Goal: Task Accomplishment & Management: Complete application form

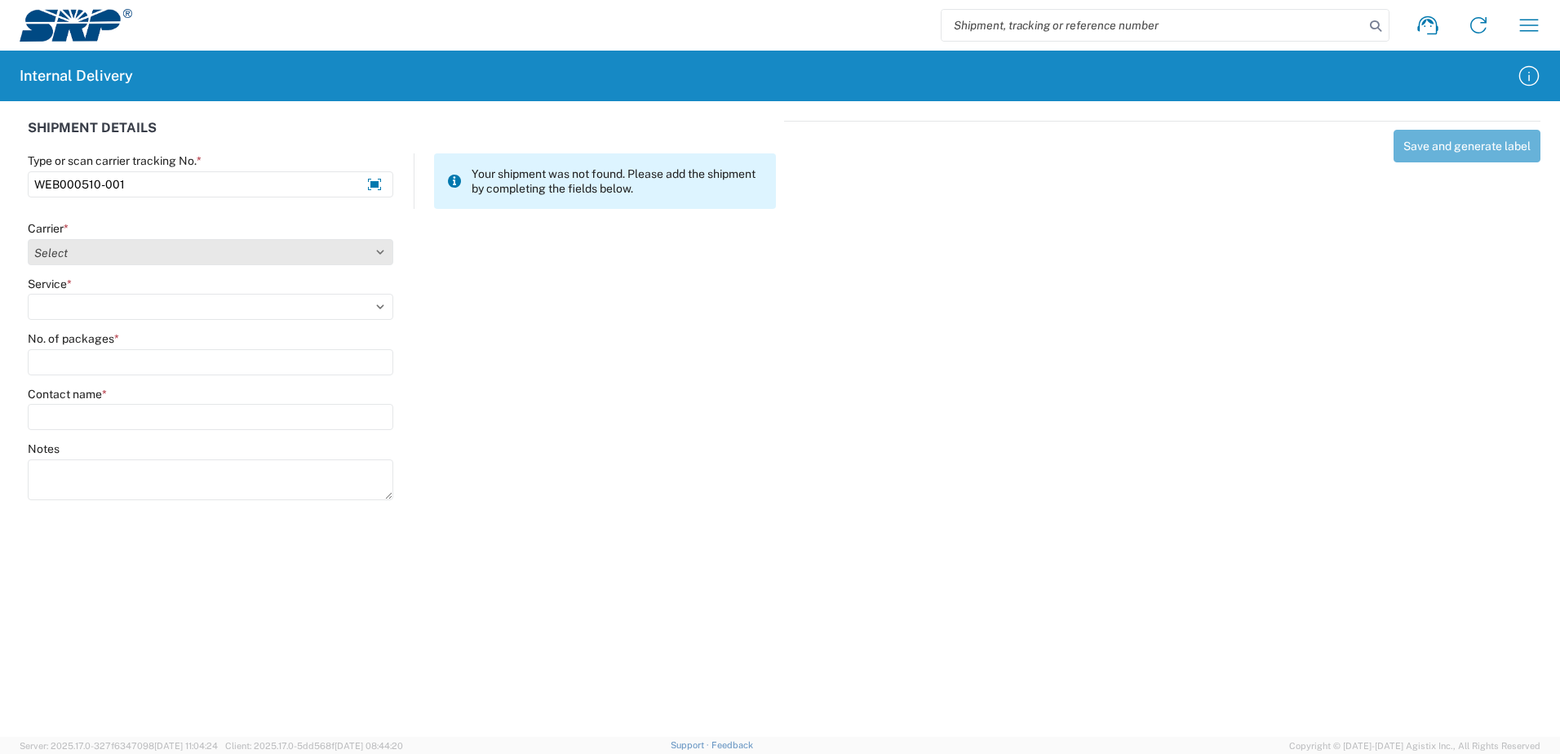
type input "WEB000510-001"
click at [381, 252] on select "Select Amazon Logistics ATI Trucking BC Dimerco Logistics Empire Southwest FedE…" at bounding box center [210, 252] width 365 height 26
select select "18714"
click at [28, 239] on select "Select Amazon Logistics ATI Trucking BC Dimerco Logistics Empire Southwest FedE…" at bounding box center [210, 252] width 365 height 26
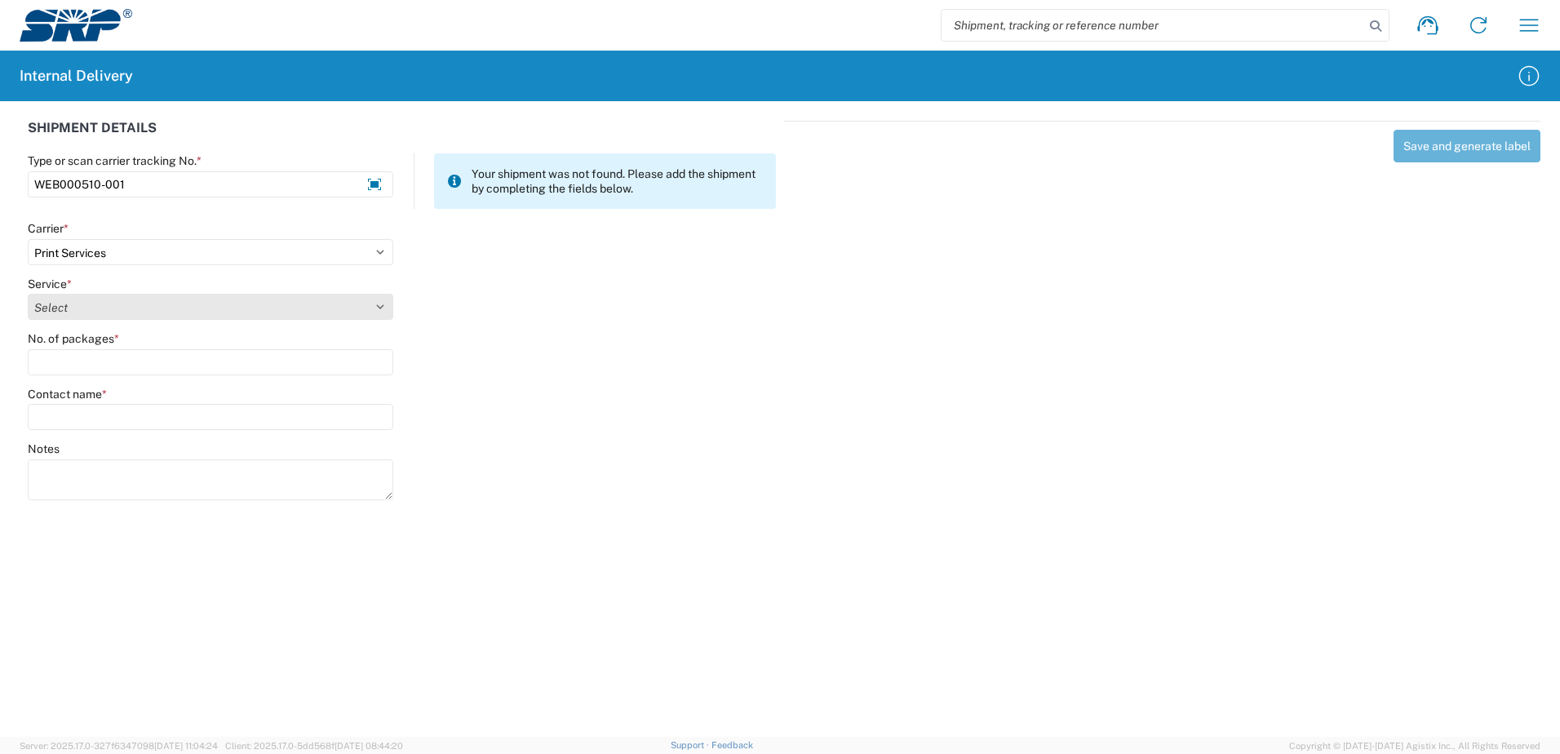
click at [377, 304] on select "Select Ground Inter-office" at bounding box center [210, 307] width 365 height 26
select select "35764"
click at [28, 294] on select "Select Ground Inter-office" at bounding box center [210, 307] width 365 height 26
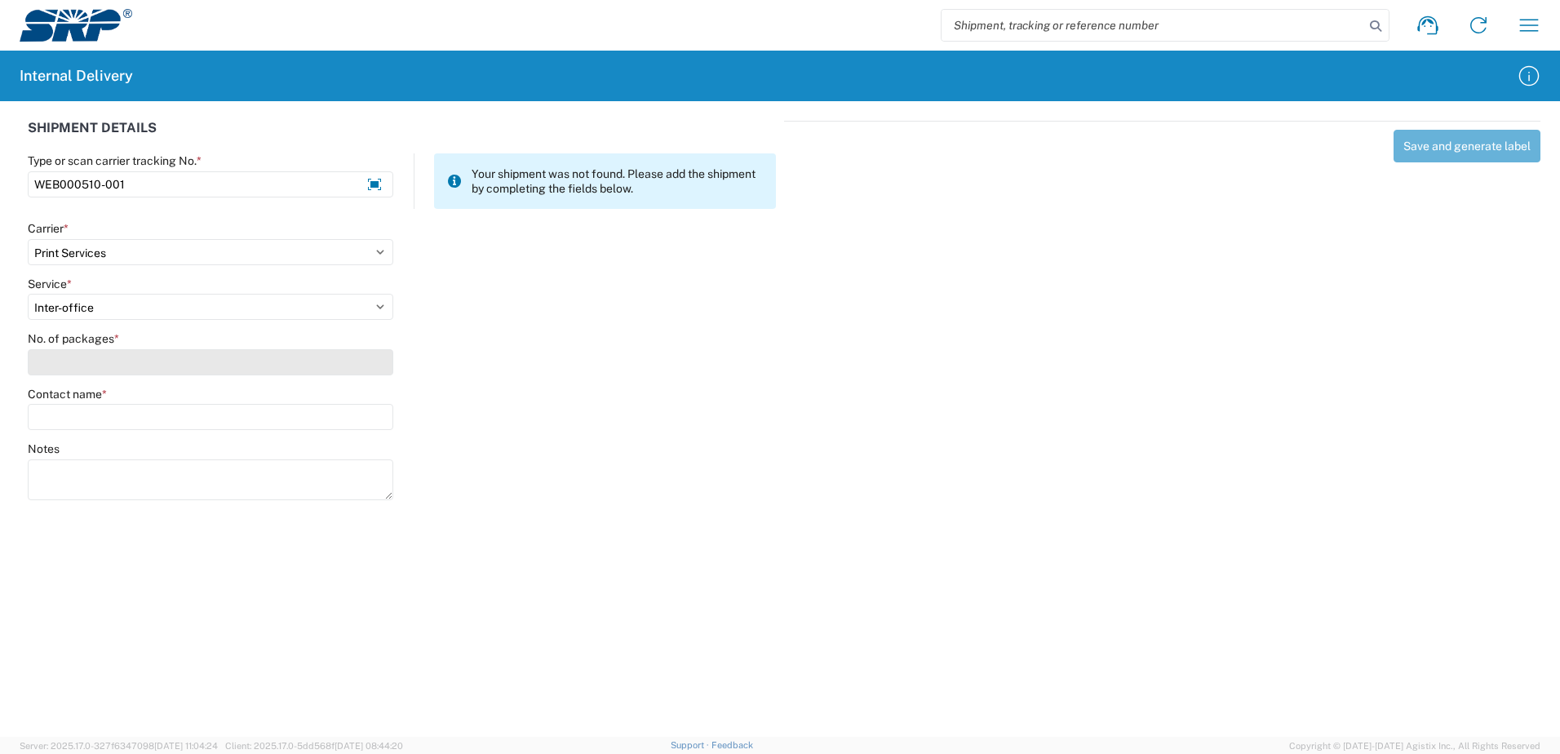
click at [364, 365] on input "No. of packages *" at bounding box center [210, 362] width 365 height 26
type input "1"
click at [360, 418] on input "Contact name *" at bounding box center [210, 417] width 365 height 26
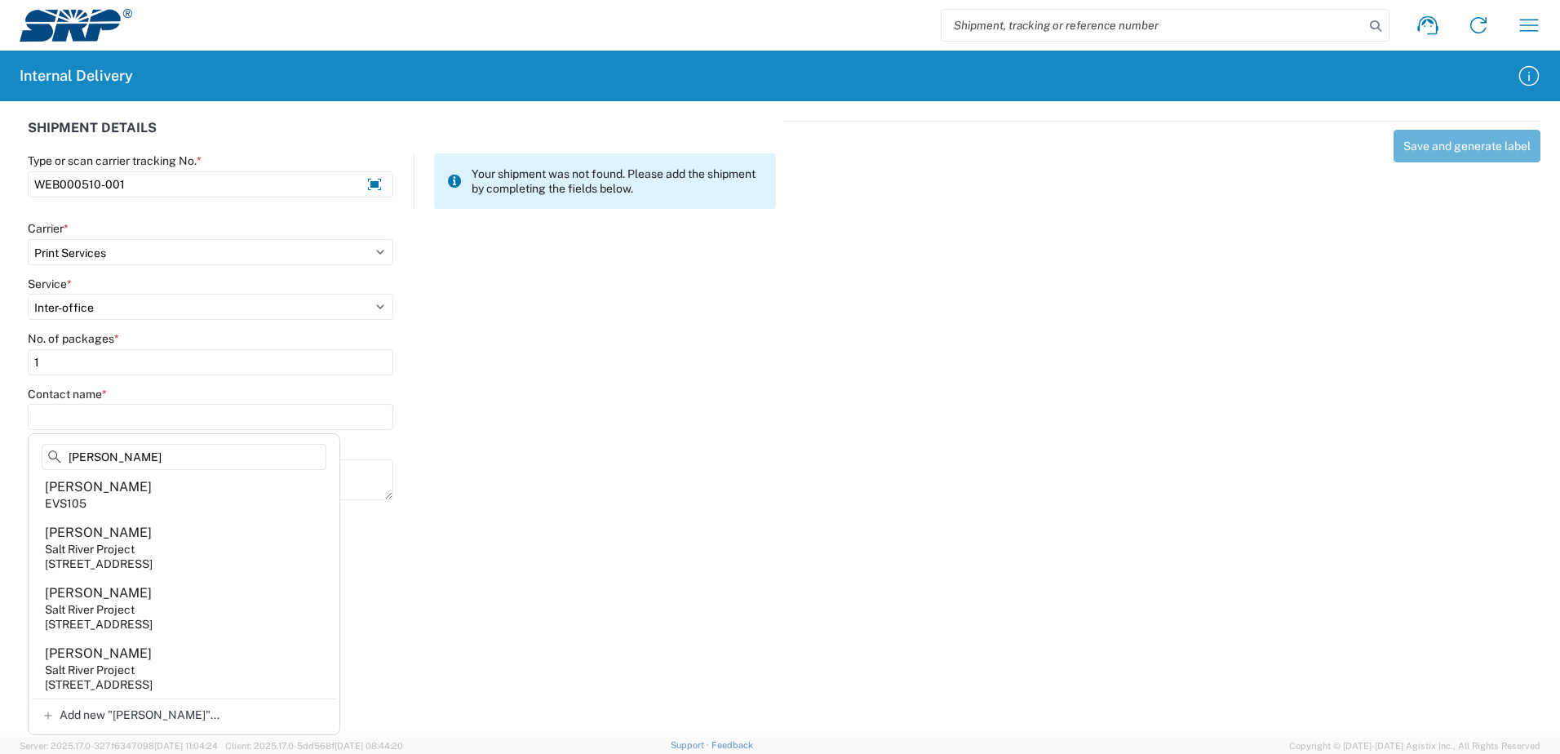
scroll to position [718, 0]
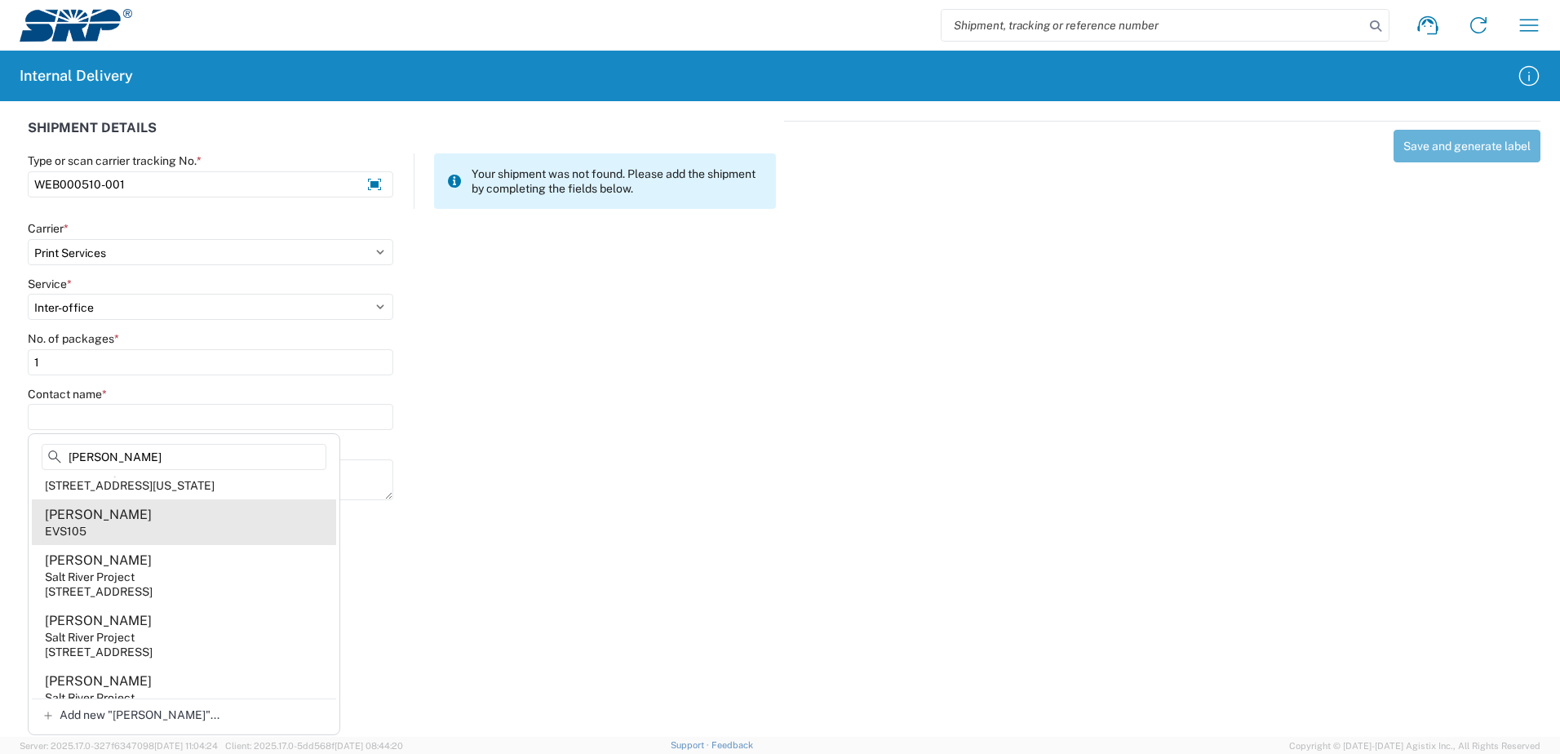
type input "[PERSON_NAME]"
click at [97, 528] on agx-address-suggestion-item "[PERSON_NAME] EVS105" at bounding box center [184, 522] width 304 height 46
type input "[PERSON_NAME]"
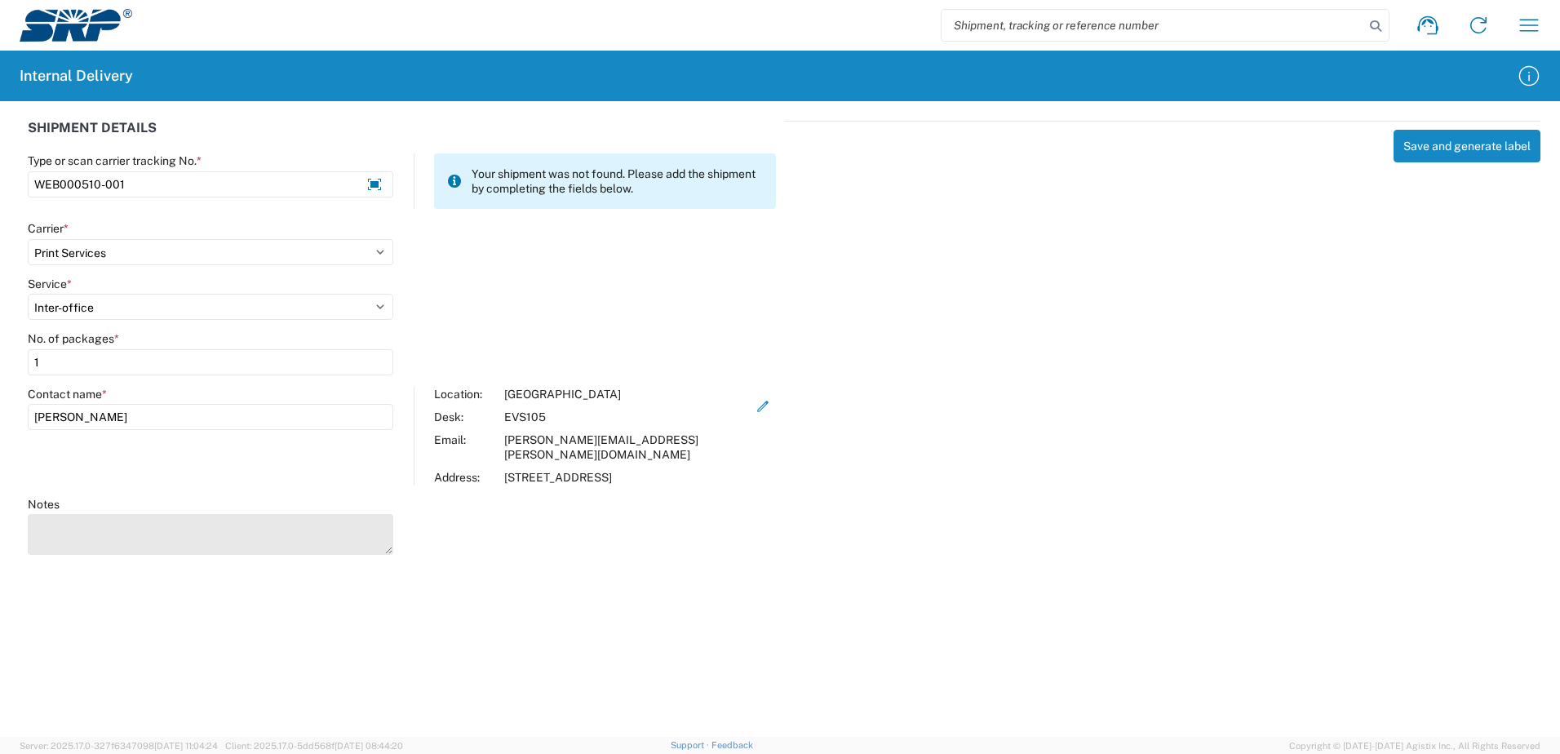
click at [98, 525] on textarea "Notes" at bounding box center [210, 534] width 365 height 41
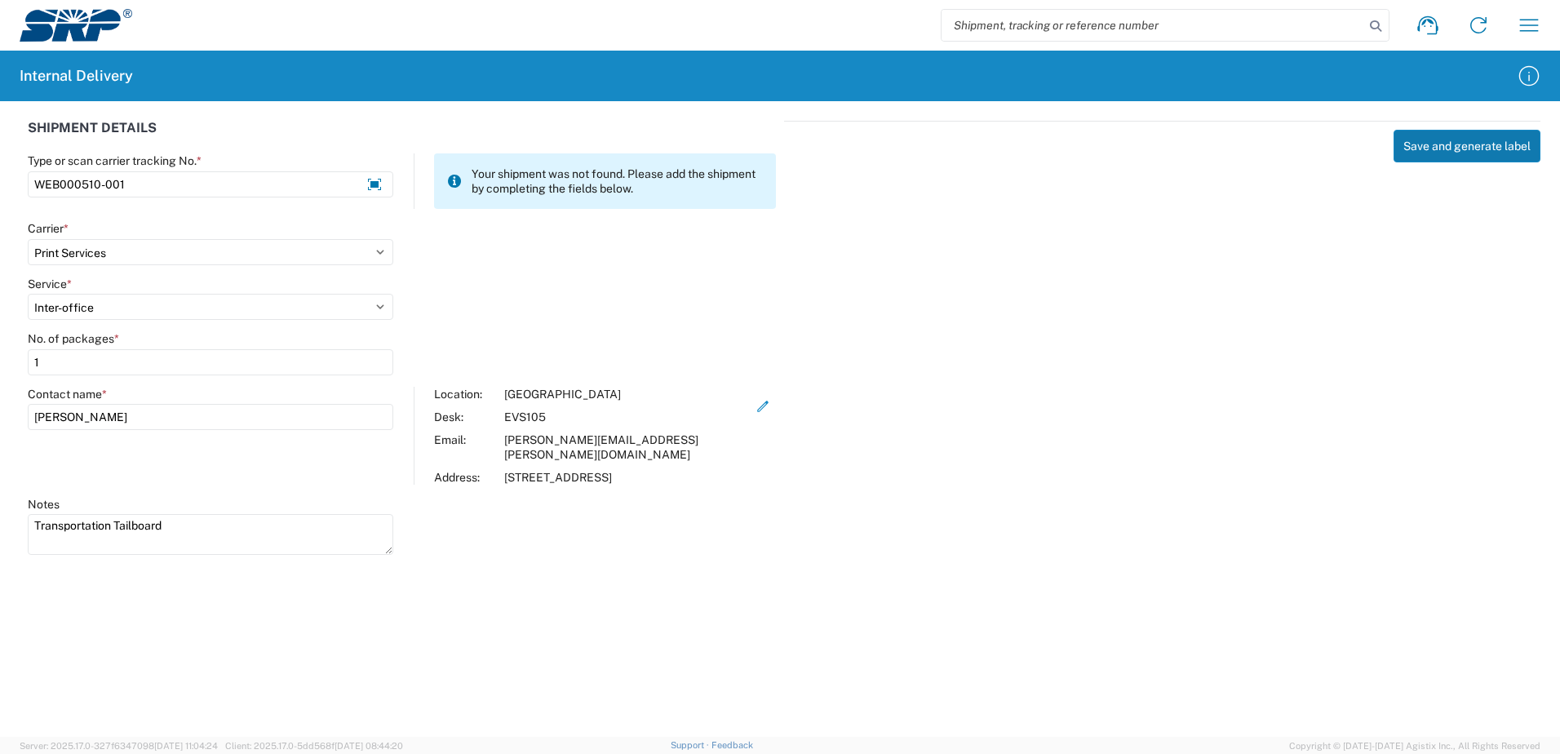
type textarea "Transportation Tailboard"
click at [1445, 137] on button "Save and generate label" at bounding box center [1466, 146] width 147 height 33
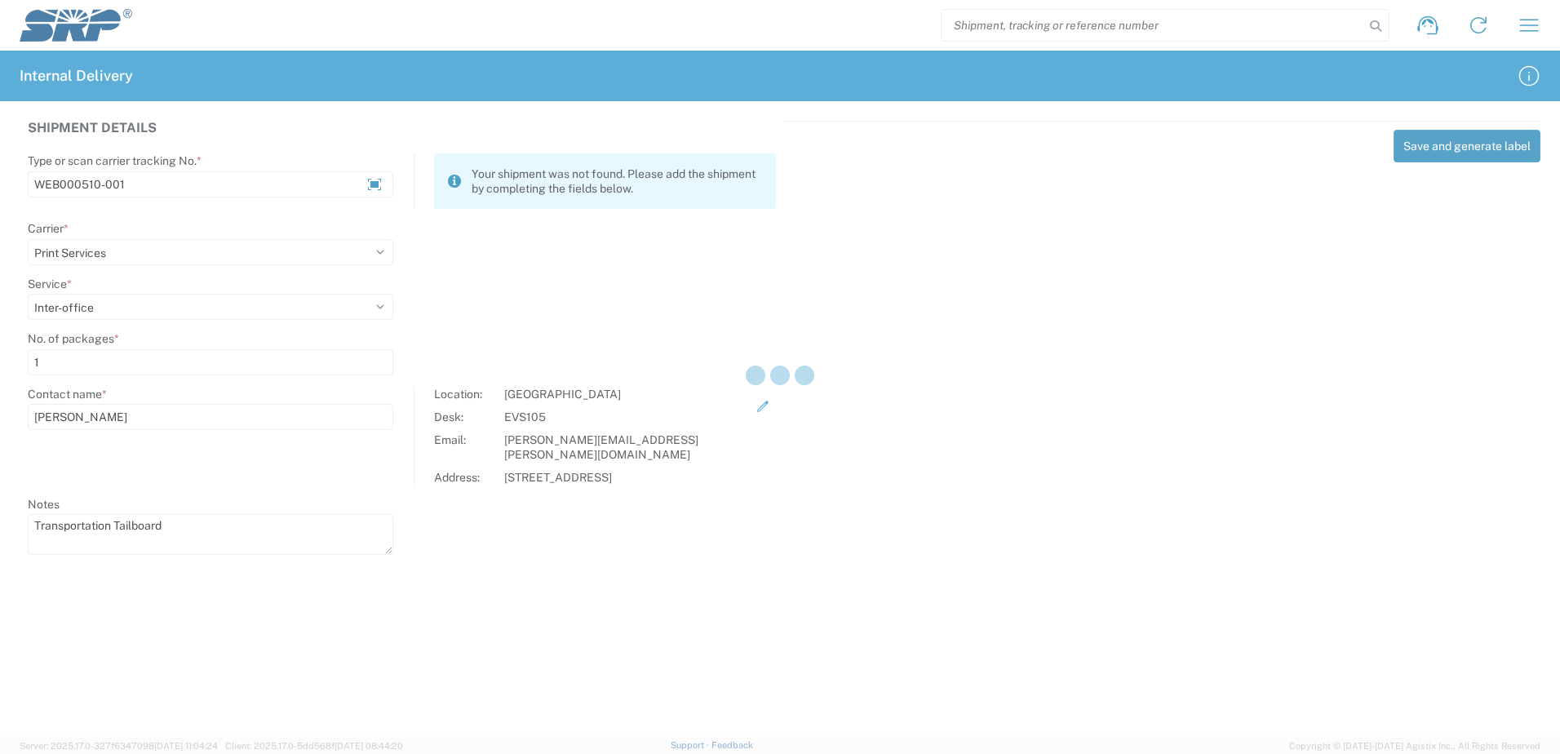
select select
